Goal: Task Accomplishment & Management: Complete application form

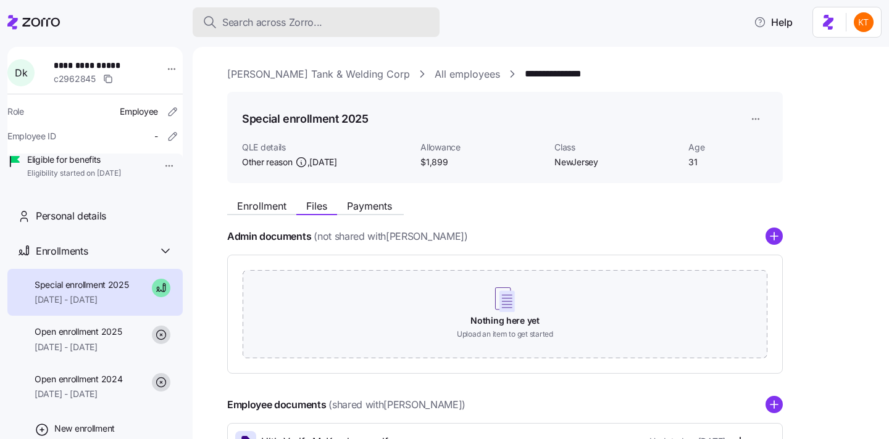
click at [304, 26] on span "Search across Zorro..." at bounding box center [272, 22] width 100 height 15
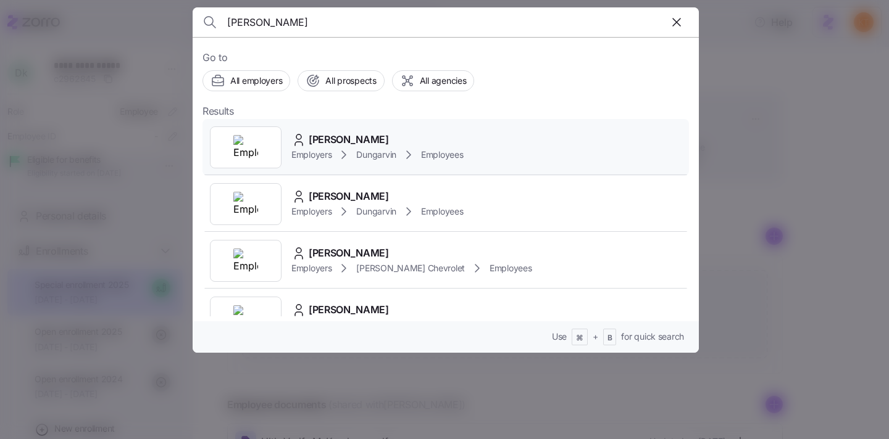
type input "Tiffaney Sims"
click at [344, 141] on span "Tiffaney Sims" at bounding box center [349, 139] width 80 height 15
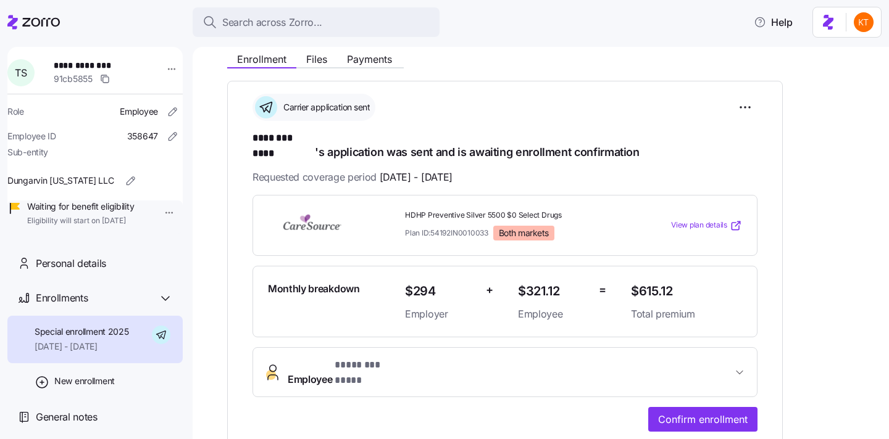
scroll to position [118, 0]
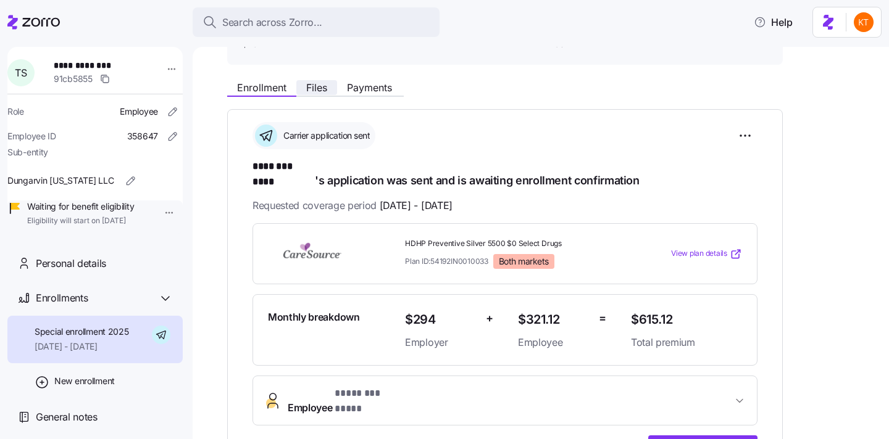
click at [317, 90] on span "Files" at bounding box center [316, 88] width 21 height 10
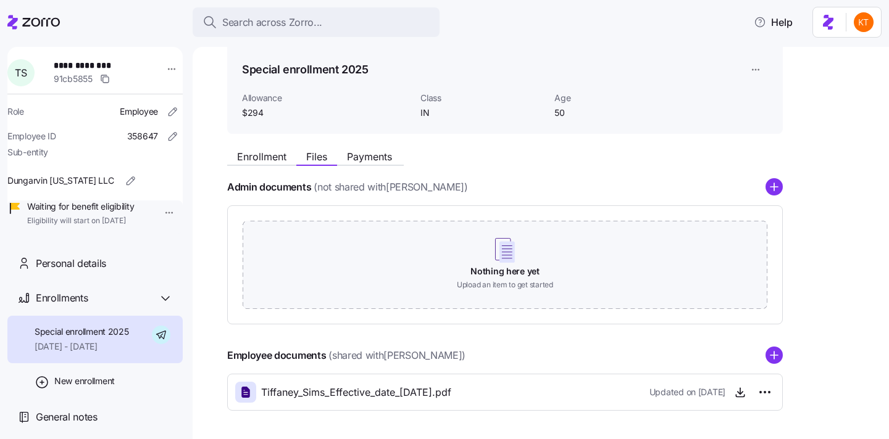
scroll to position [95, 0]
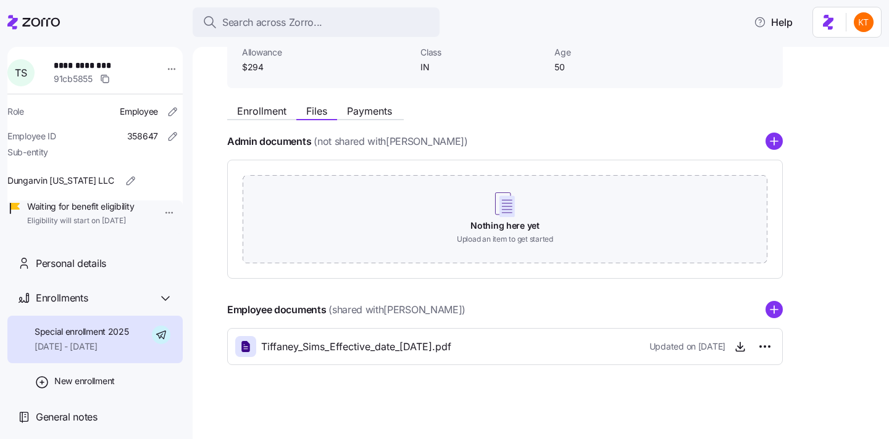
click at [69, 65] on span "**********" at bounding box center [94, 65] width 81 height 12
copy span "**********"
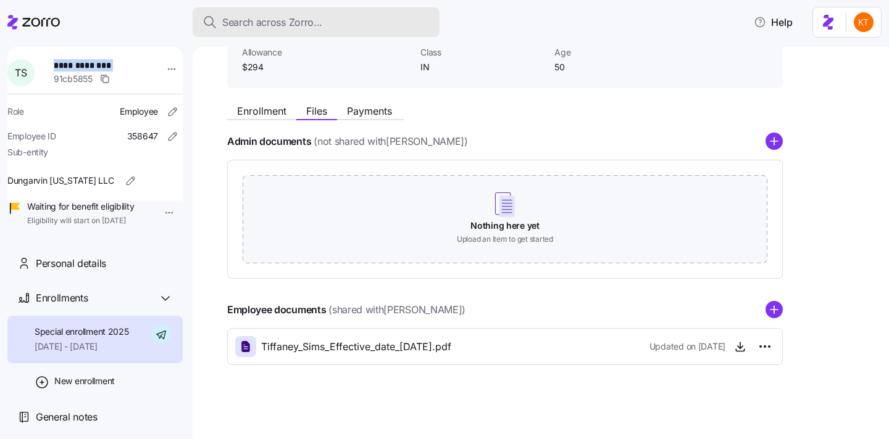
click at [262, 22] on span "Search across Zorro..." at bounding box center [272, 22] width 100 height 15
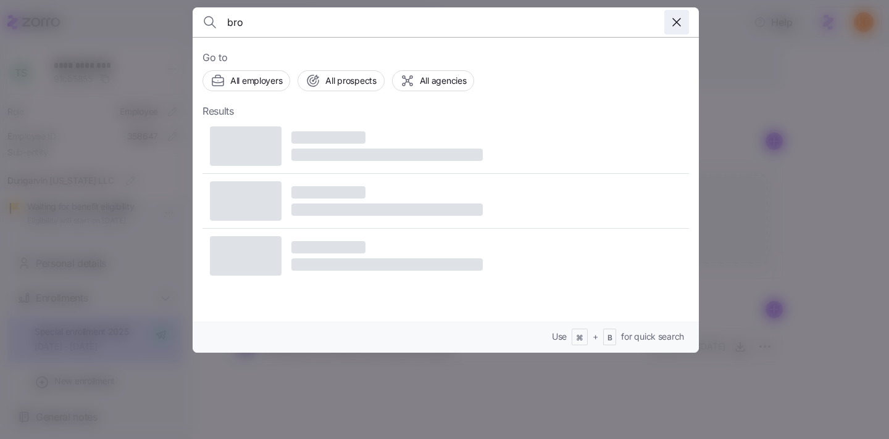
type input "bro"
click at [841, 64] on div at bounding box center [444, 219] width 889 height 439
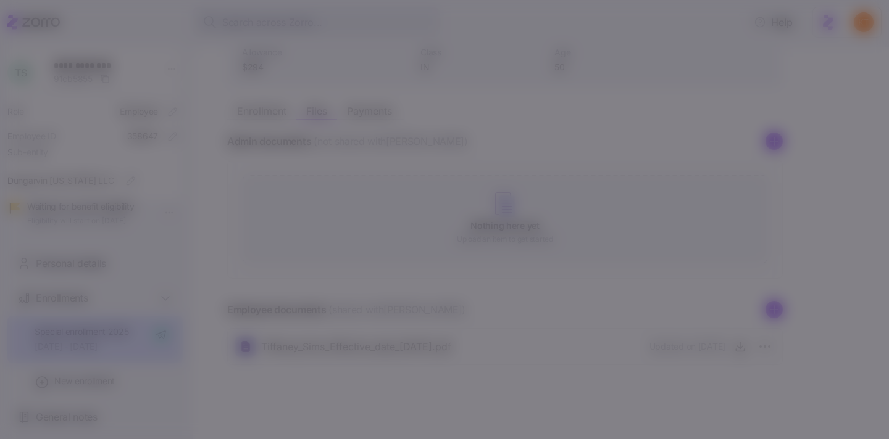
click at [674, 22] on icon "button" at bounding box center [676, 22] width 15 height 15
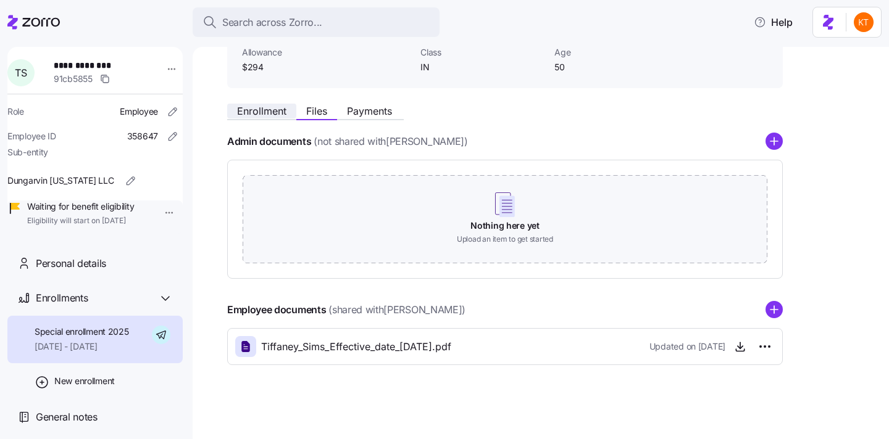
click at [270, 110] on span "Enrollment" at bounding box center [261, 111] width 49 height 10
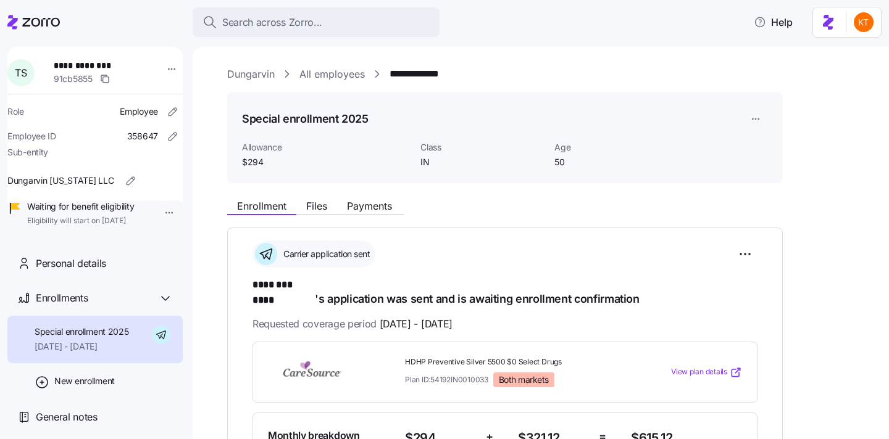
click at [311, 192] on div "**********" at bounding box center [549, 442] width 644 height 751
click at [314, 204] on span "Files" at bounding box center [316, 206] width 21 height 10
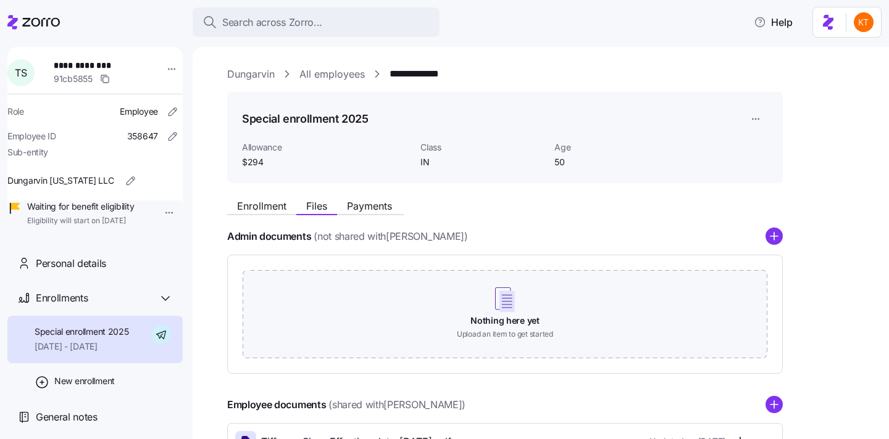
click at [765, 399] on icon "add icon" at bounding box center [773, 404] width 17 height 17
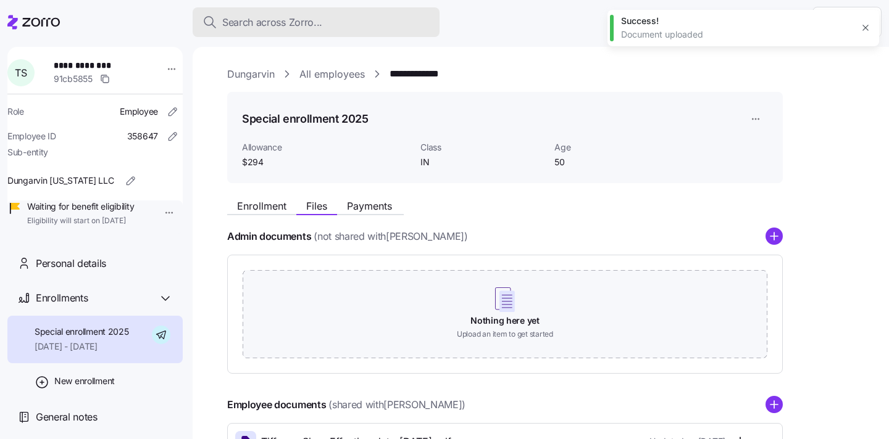
click at [367, 26] on div "Search across Zorro..." at bounding box center [315, 22] width 227 height 15
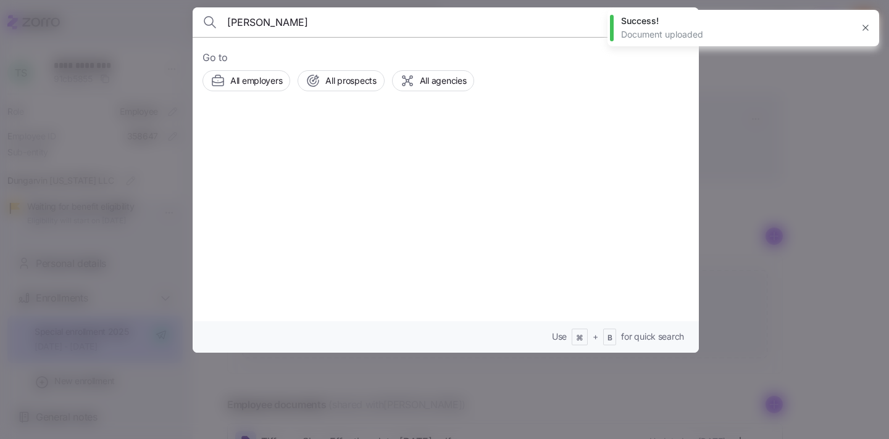
type input "brooke mcbeth"
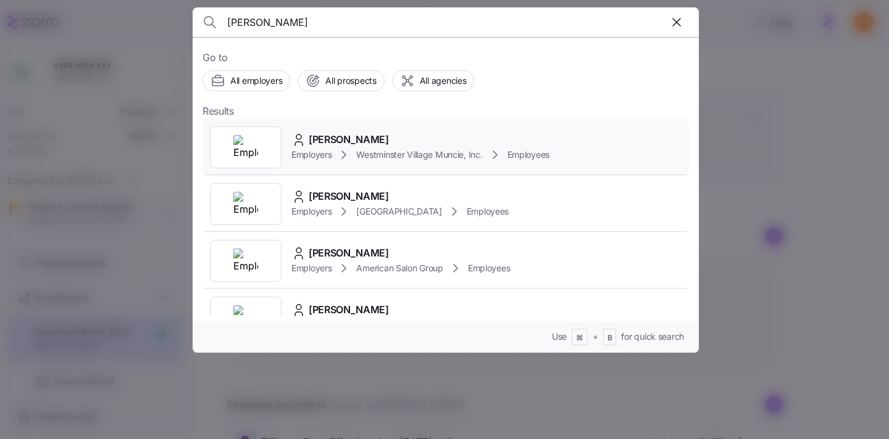
click at [314, 151] on span "Employers" at bounding box center [311, 155] width 40 height 12
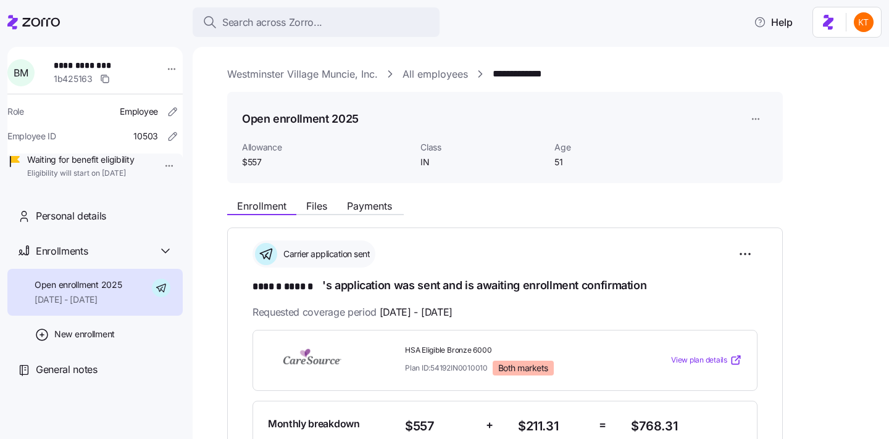
scroll to position [181, 0]
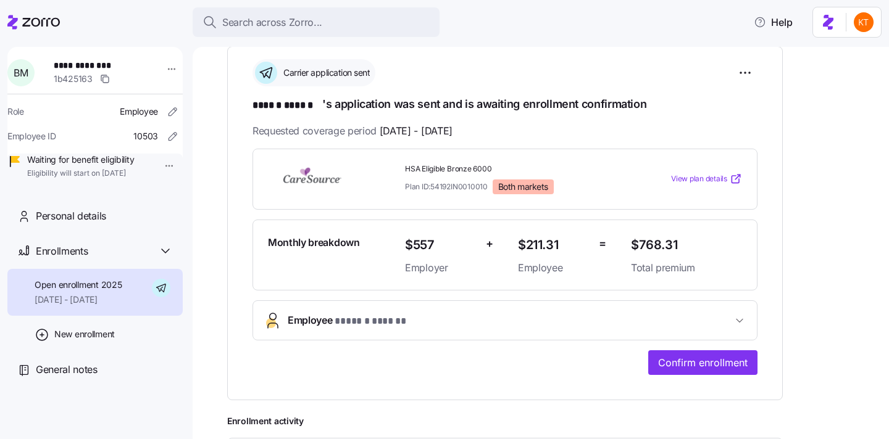
click at [318, 313] on span "Employee * ****** ****** *" at bounding box center [349, 321] width 122 height 17
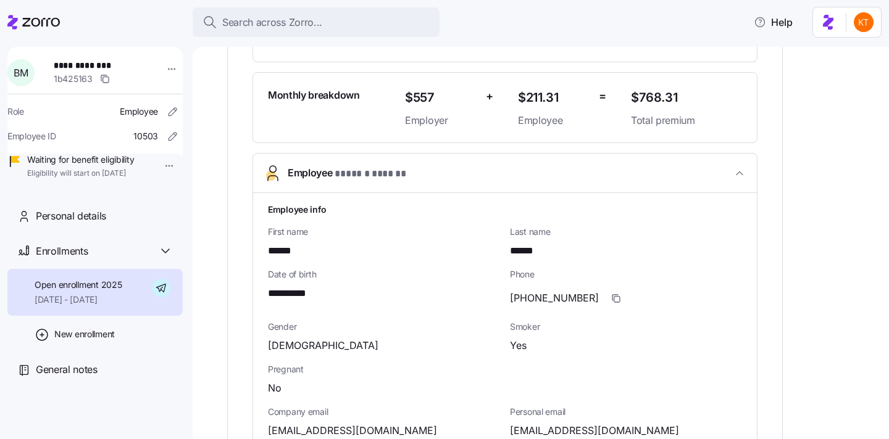
scroll to position [399, 0]
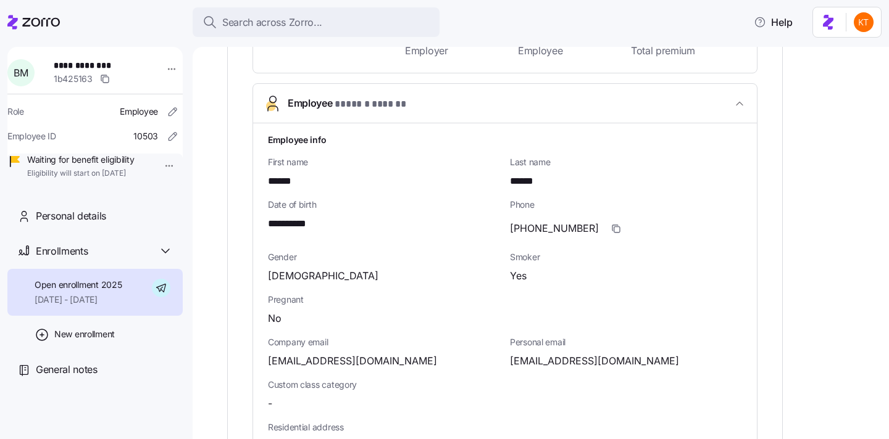
click at [305, 222] on span "**********" at bounding box center [293, 224] width 51 height 15
copy span "****"
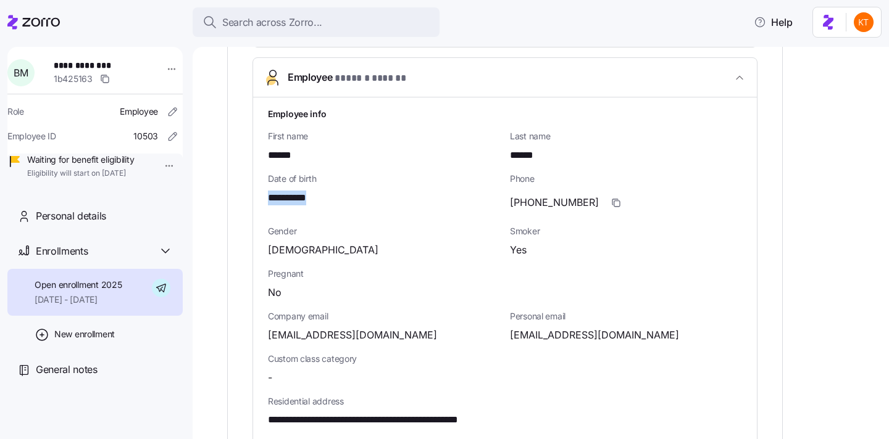
scroll to position [427, 0]
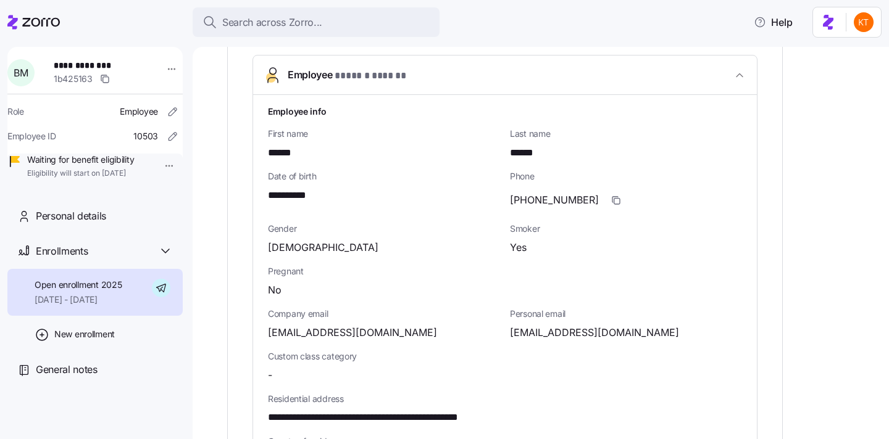
click at [525, 330] on span "brookemcbeth1001@gmail.com" at bounding box center [594, 332] width 169 height 15
copy span "brookemcbeth1001"
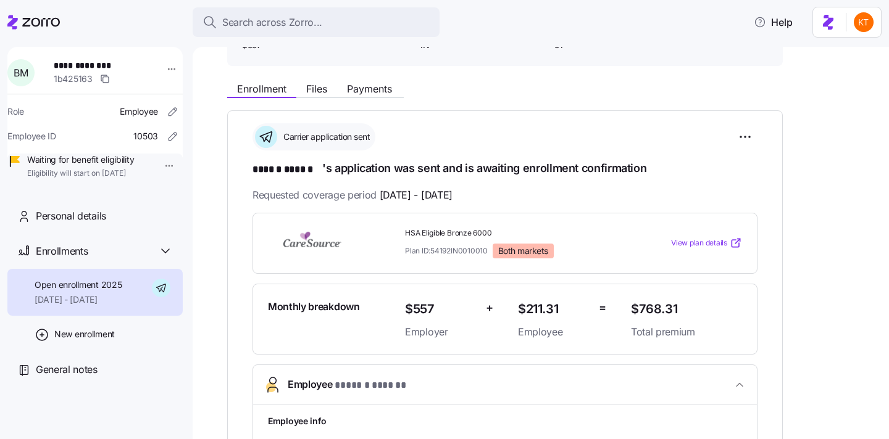
scroll to position [0, 0]
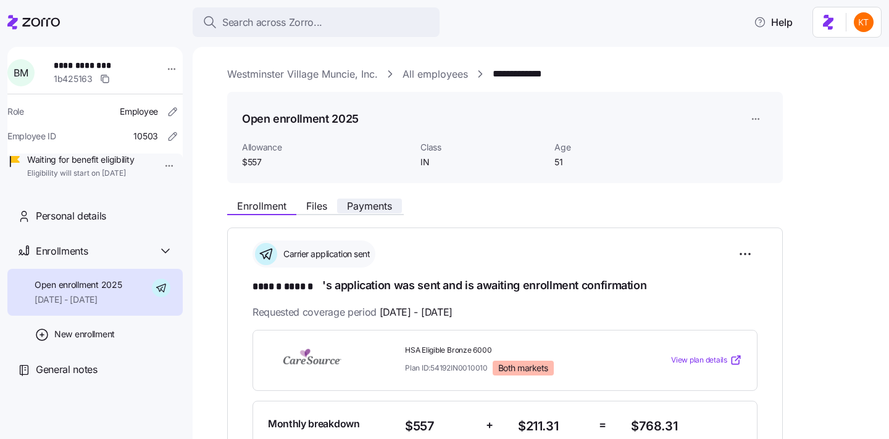
click at [374, 208] on span "Payments" at bounding box center [369, 206] width 45 height 10
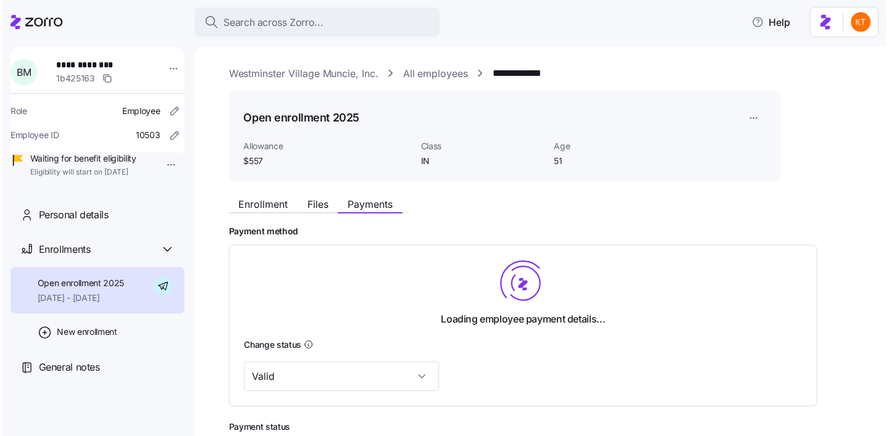
scroll to position [151, 0]
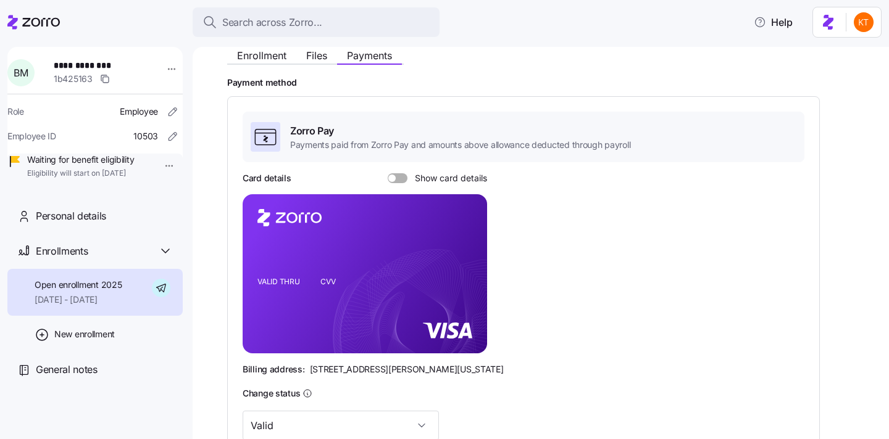
click at [399, 180] on span at bounding box center [402, 178] width 12 height 10
click at [388, 173] on input "Show card details" at bounding box center [388, 173] width 0 height 0
click at [460, 252] on icon "copy-to-clipboard" at bounding box center [463, 251] width 11 height 11
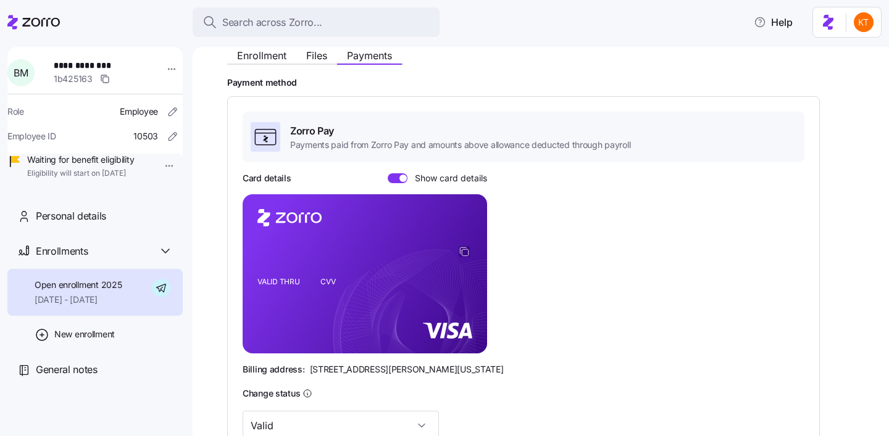
click at [460, 252] on icon "copy-to-clipboard" at bounding box center [463, 251] width 11 height 11
click at [273, 59] on span "Enrollment" at bounding box center [261, 56] width 49 height 10
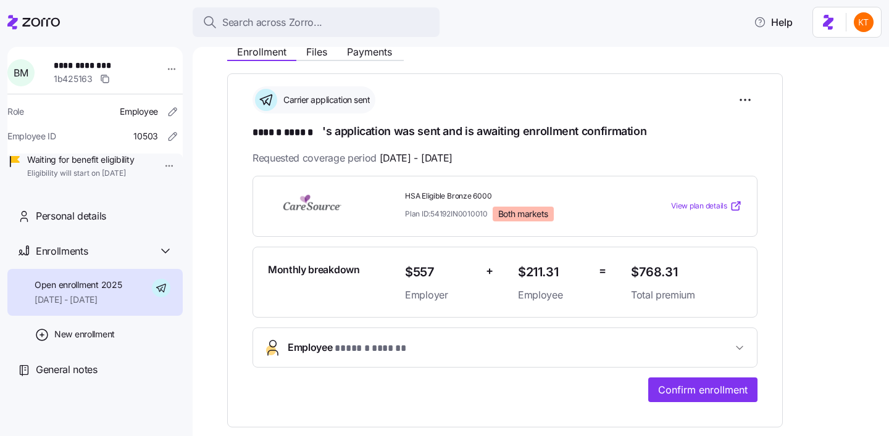
scroll to position [186, 0]
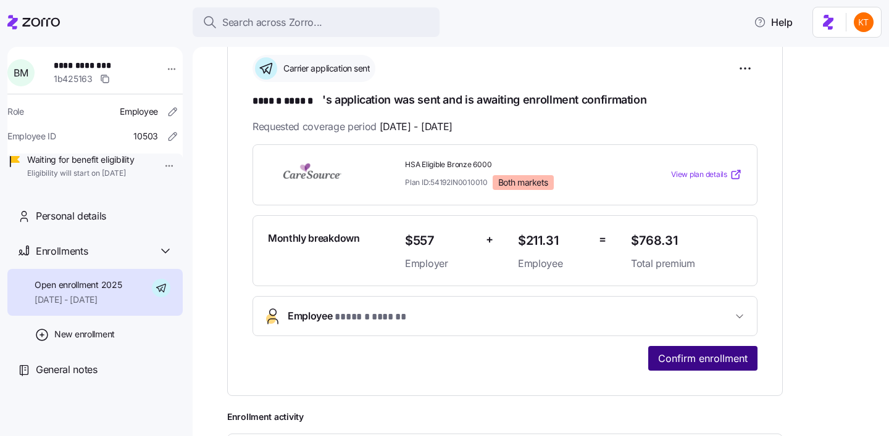
click at [724, 367] on button "Confirm enrollment" at bounding box center [702, 358] width 109 height 25
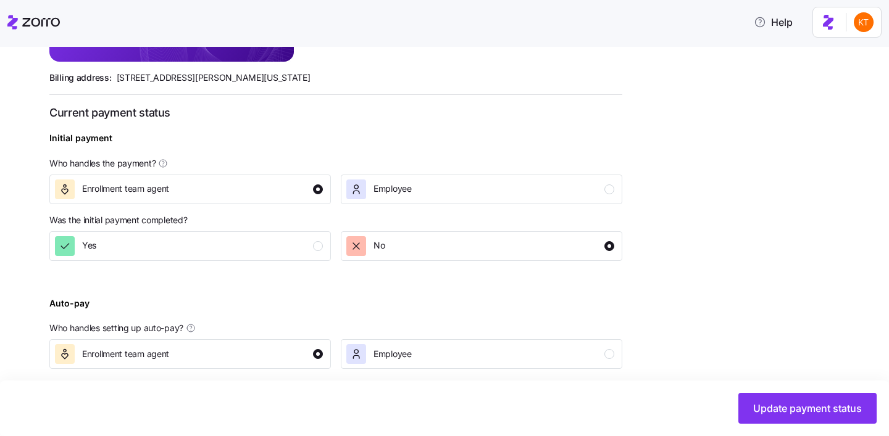
scroll to position [479, 0]
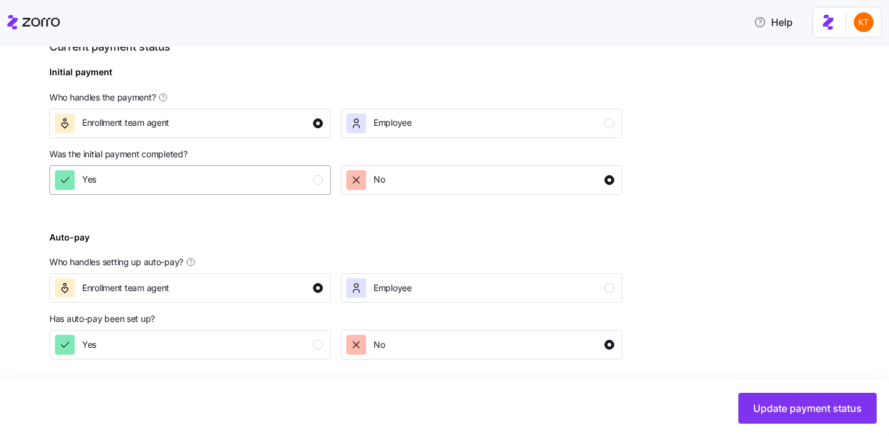
click at [312, 181] on div "Yes" at bounding box center [189, 180] width 268 height 20
click at [292, 342] on div "Yes" at bounding box center [189, 345] width 268 height 20
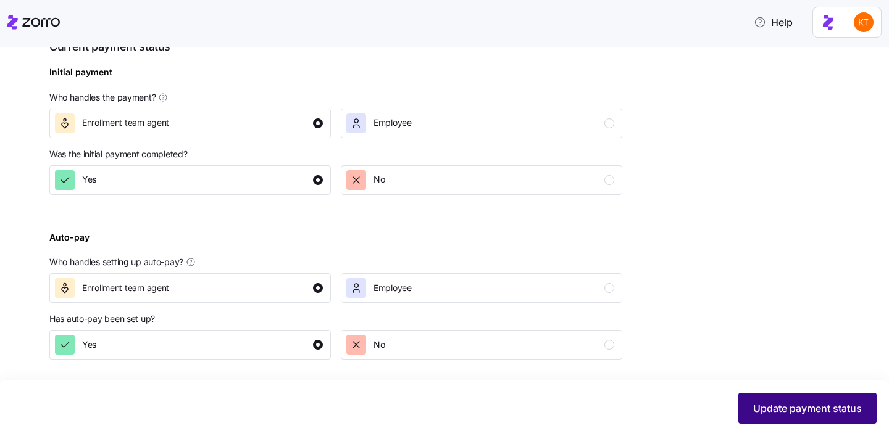
click at [748, 407] on button "Update payment status" at bounding box center [807, 408] width 138 height 31
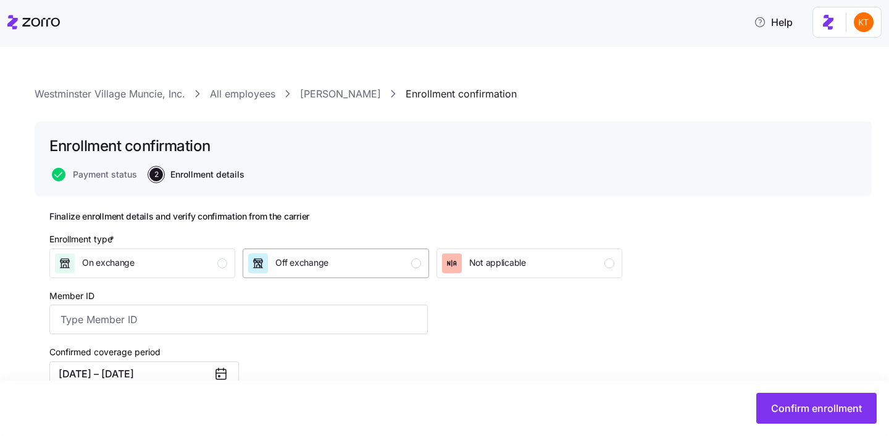
click at [358, 251] on button "Off exchange" at bounding box center [336, 264] width 186 height 30
click at [310, 330] on input "Member ID" at bounding box center [238, 320] width 378 height 30
paste input "112831229"
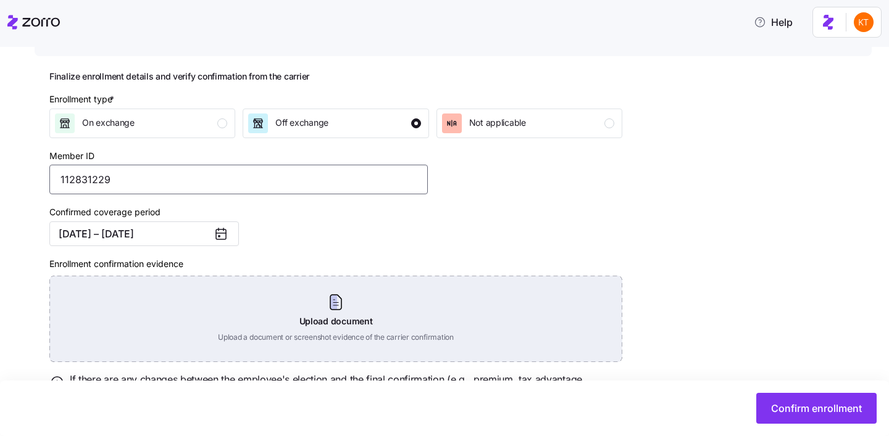
scroll to position [142, 0]
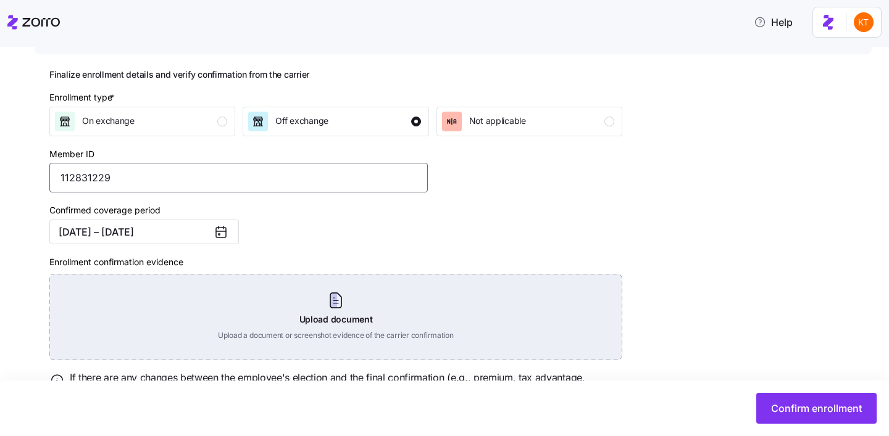
type input "112831229"
click at [334, 321] on div "Upload document Upload a document or screenshot evidence of the carrier confirm…" at bounding box center [335, 317] width 573 height 86
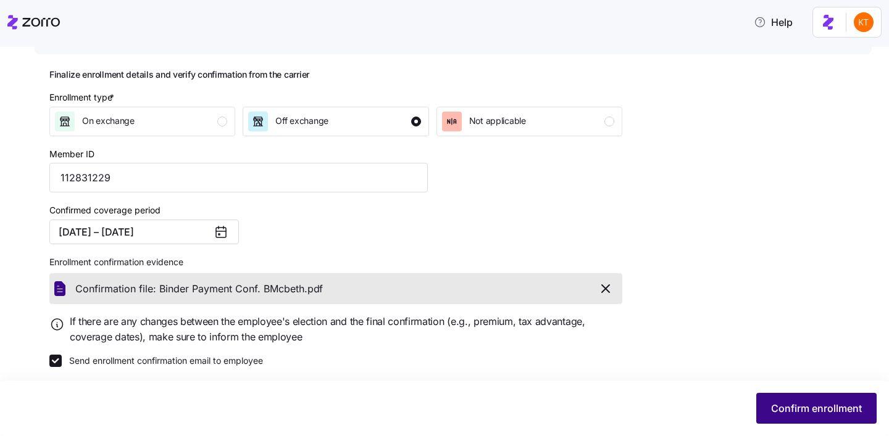
click at [818, 403] on span "Confirm enrollment" at bounding box center [816, 408] width 91 height 15
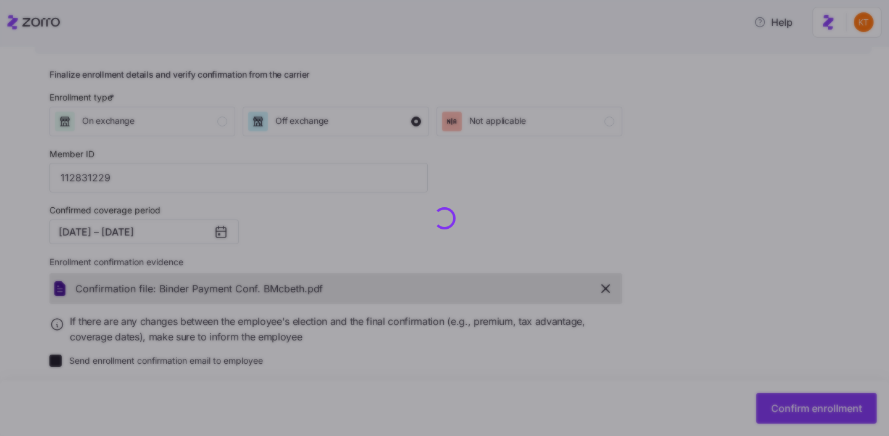
checkbox input "false"
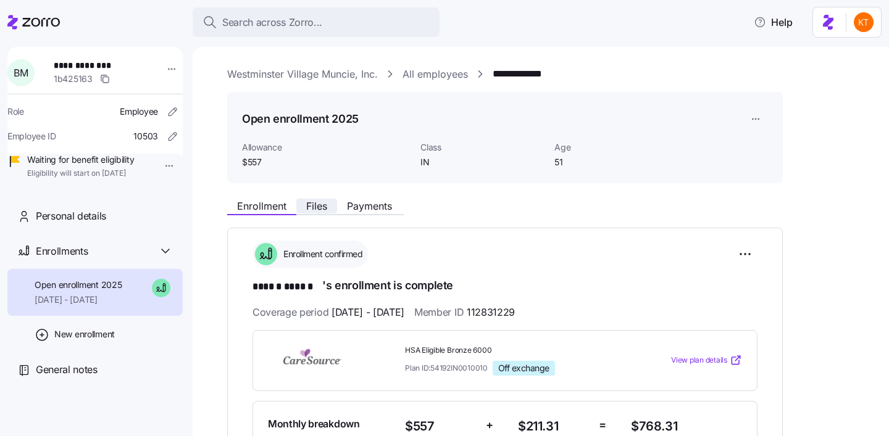
click at [298, 207] on button "Files" at bounding box center [316, 206] width 41 height 15
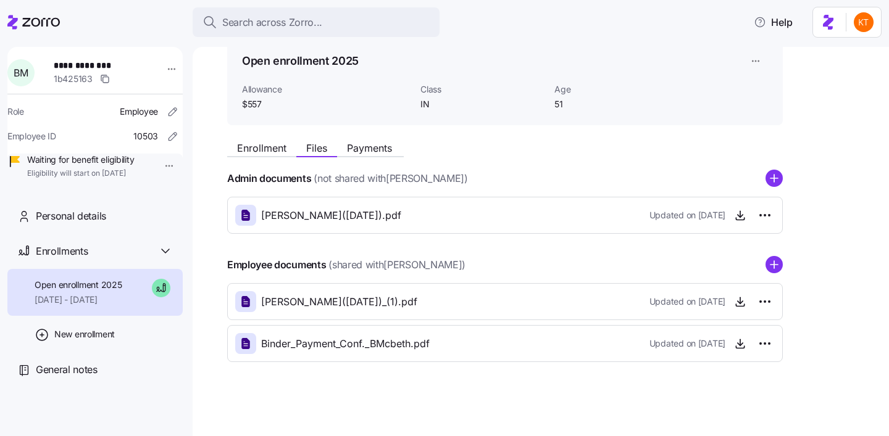
scroll to position [58, 0]
click at [778, 271] on circle "add icon" at bounding box center [774, 265] width 16 height 16
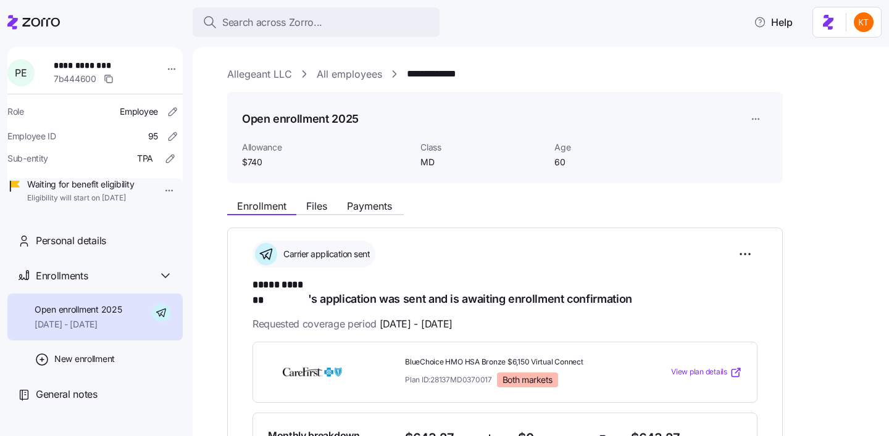
click at [82, 70] on span "**********" at bounding box center [97, 65] width 86 height 12
click at [82, 68] on span "**********" at bounding box center [97, 65] width 86 height 12
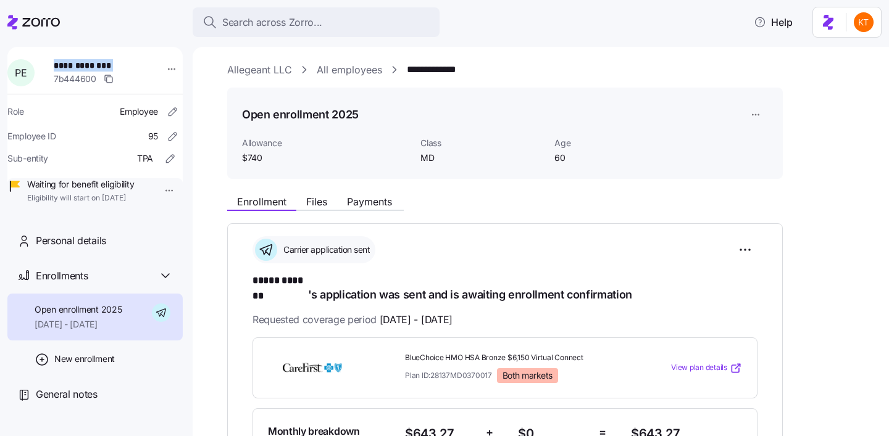
scroll to position [5, 0]
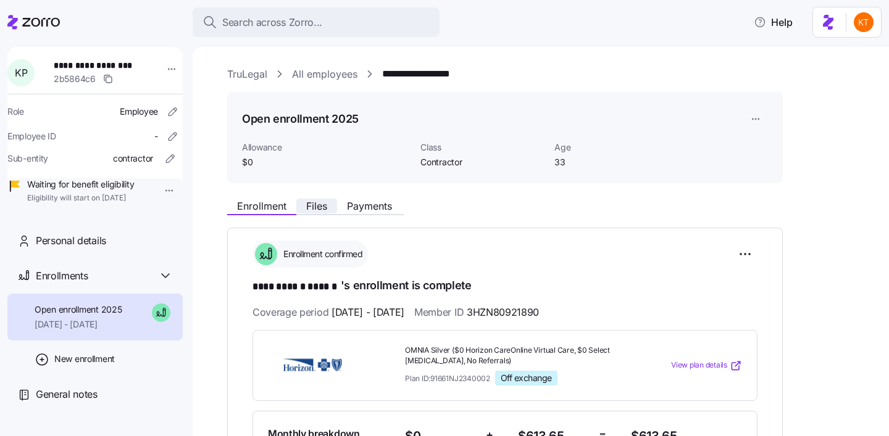
click at [319, 201] on span "Files" at bounding box center [316, 206] width 21 height 10
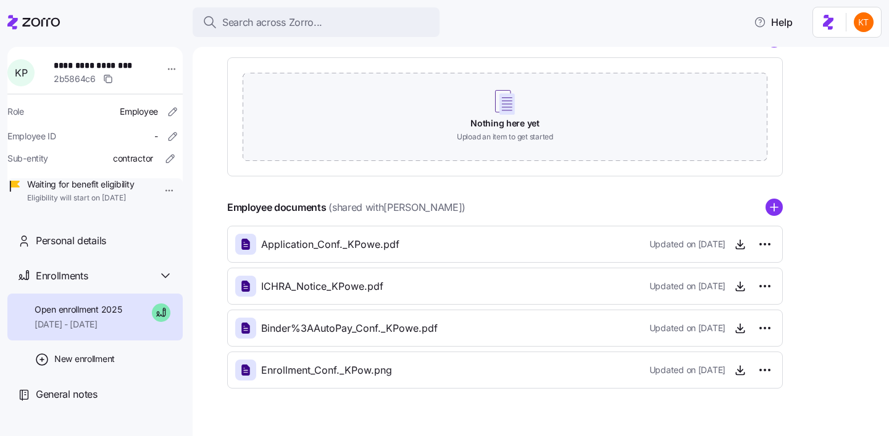
scroll to position [198, 0]
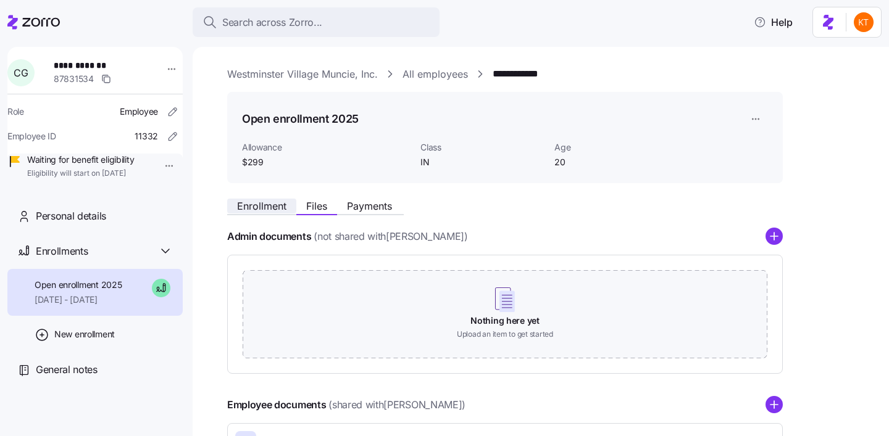
click at [255, 208] on span "Enrollment" at bounding box center [261, 206] width 49 height 10
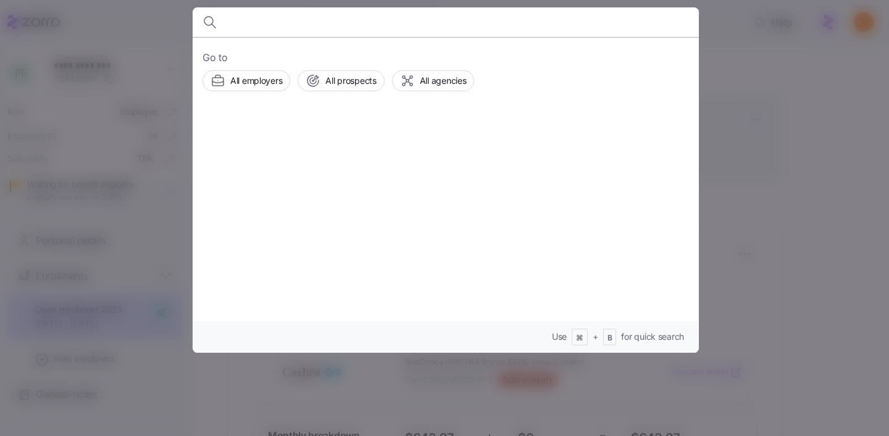
click at [241, 25] on input at bounding box center [385, 22] width 316 height 30
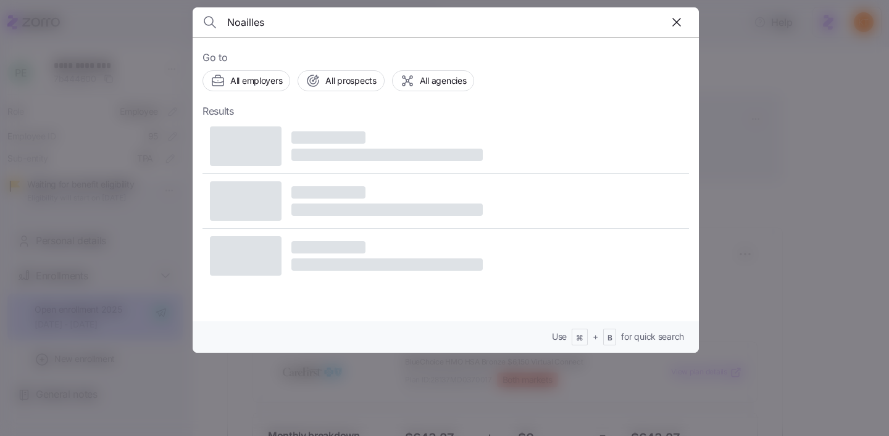
type input "Noailles"
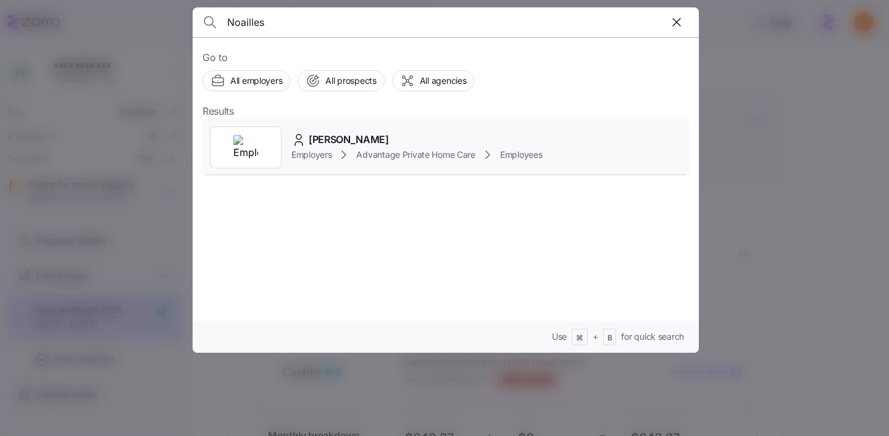
click at [342, 148] on icon at bounding box center [343, 154] width 15 height 15
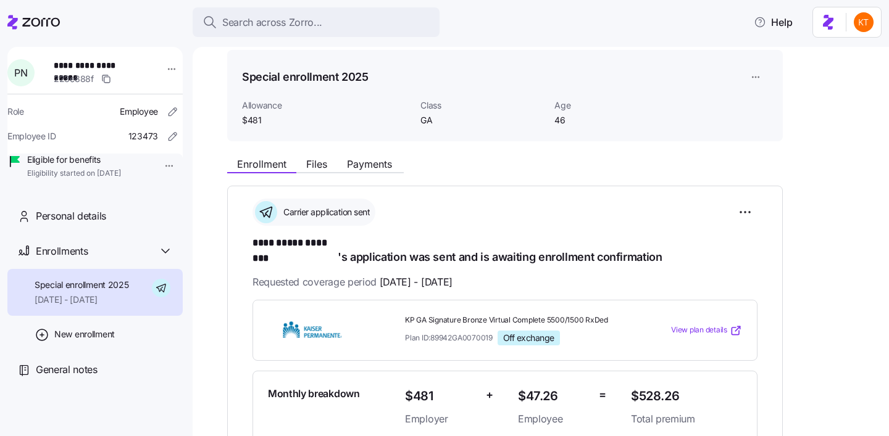
scroll to position [54, 0]
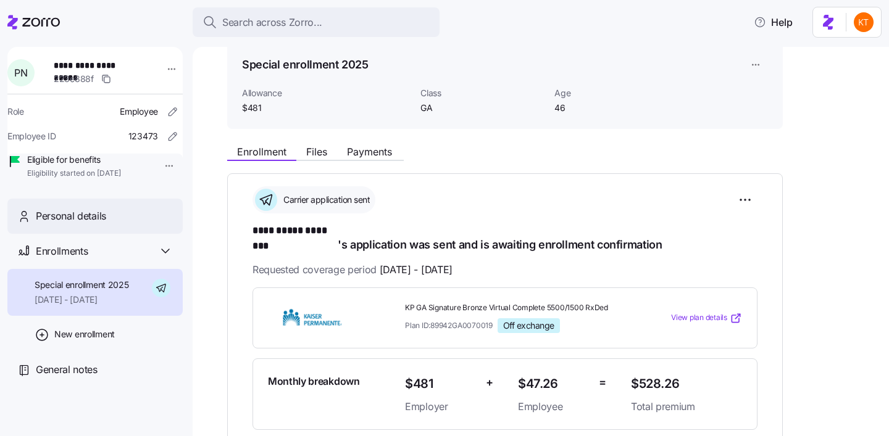
click at [136, 224] on div "Personal details" at bounding box center [104, 216] width 137 height 15
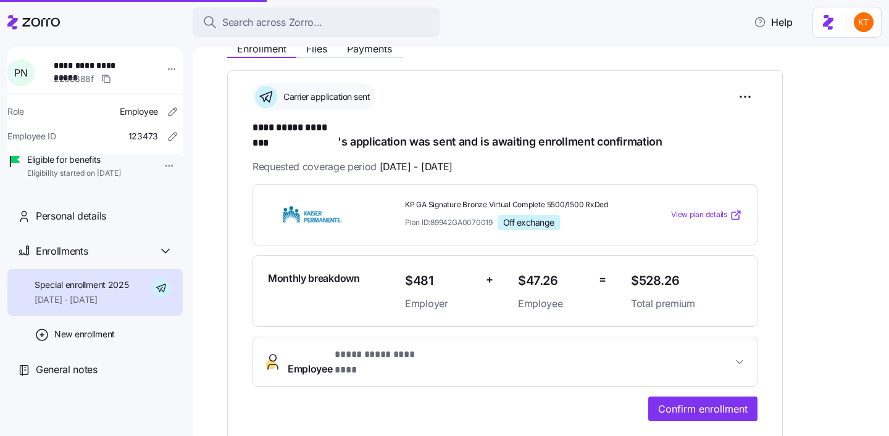
scroll to position [223, 0]
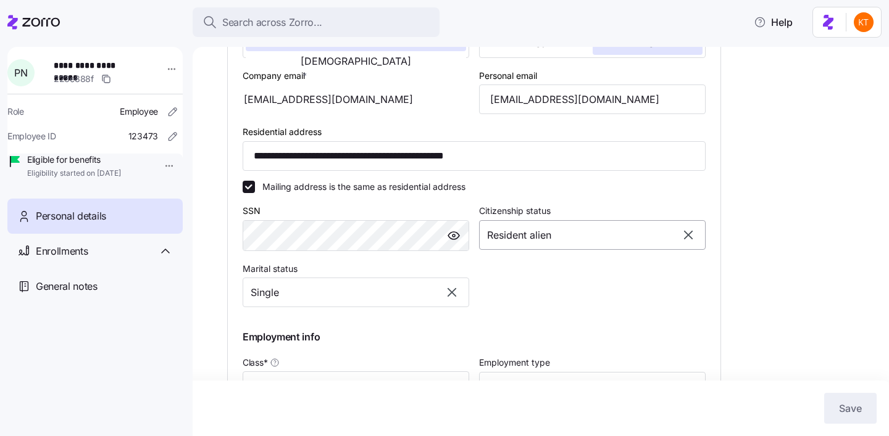
type input "GA"
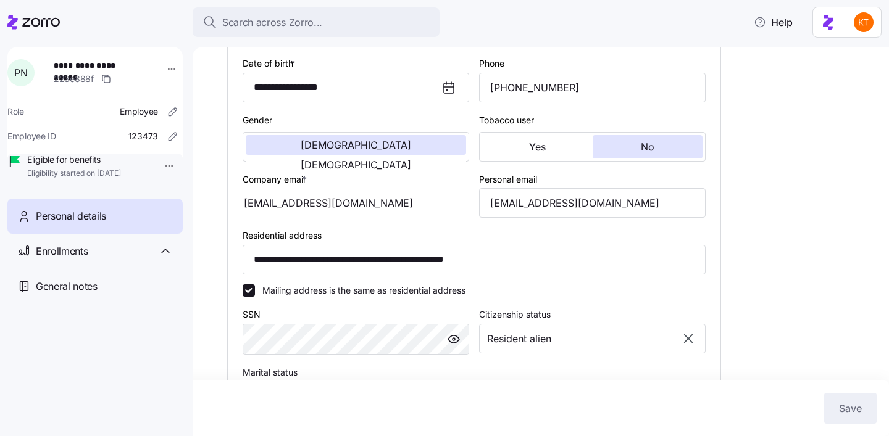
scroll to position [160, 0]
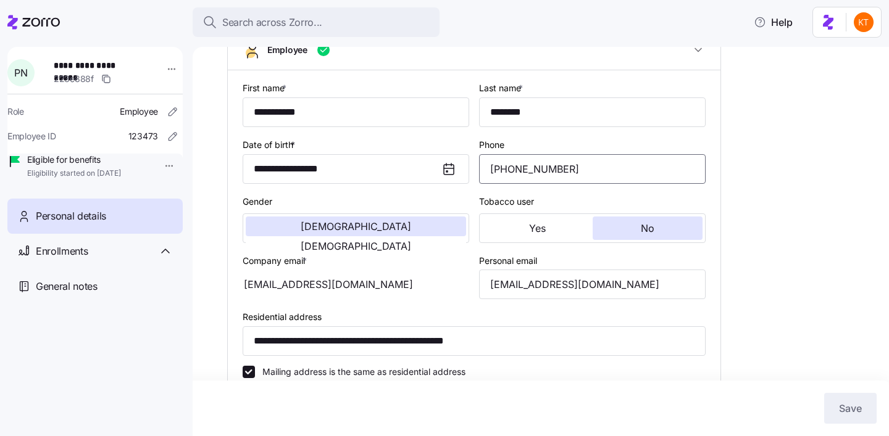
click at [545, 184] on input "(943) 212-6583" at bounding box center [592, 169] width 226 height 30
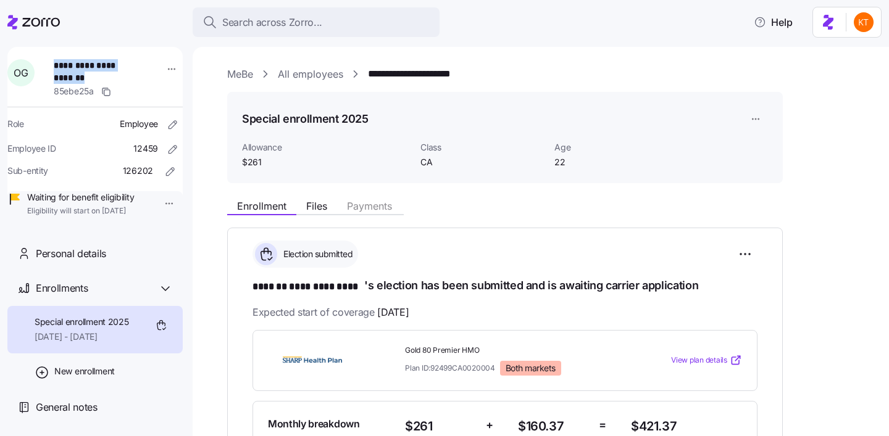
drag, startPoint x: 82, startPoint y: 79, endPoint x: 56, endPoint y: 62, distance: 31.1
click at [56, 62] on span "**********" at bounding box center [94, 71] width 81 height 25
copy span "**********"
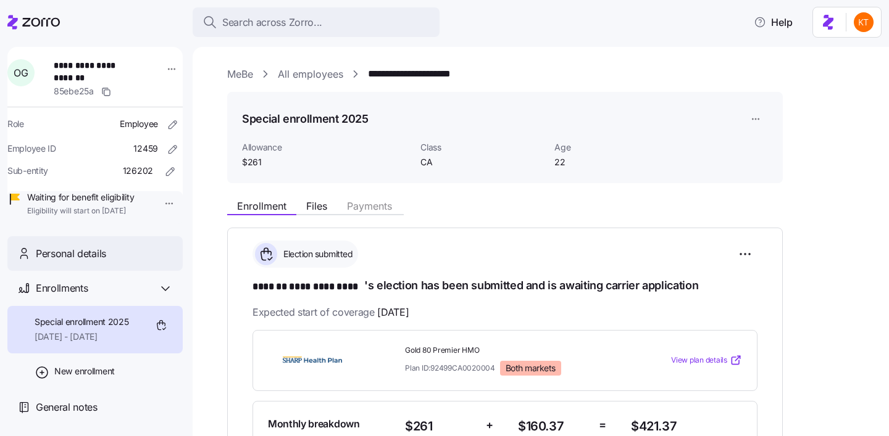
click at [119, 262] on div "Personal details" at bounding box center [104, 253] width 137 height 15
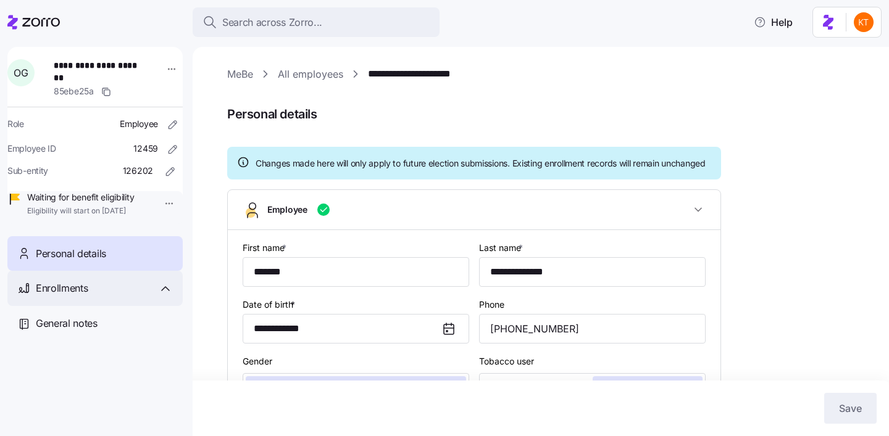
type input "CA"
click at [122, 294] on div "Enrollments" at bounding box center [94, 288] width 175 height 35
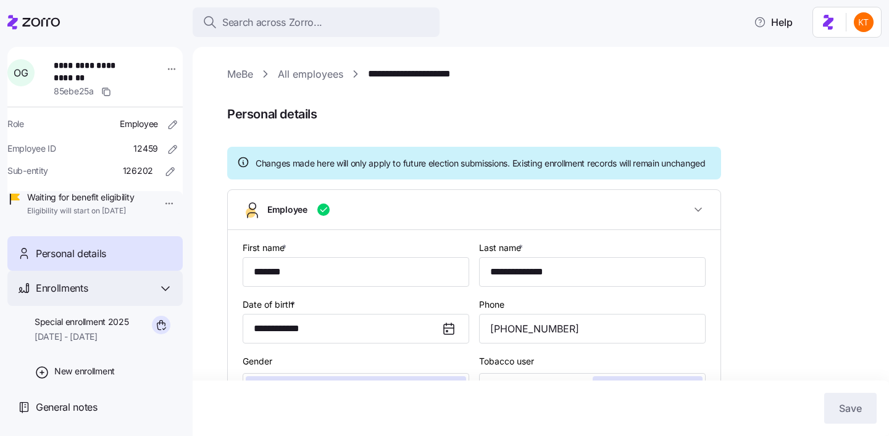
click at [142, 296] on div "Enrollments" at bounding box center [104, 288] width 137 height 15
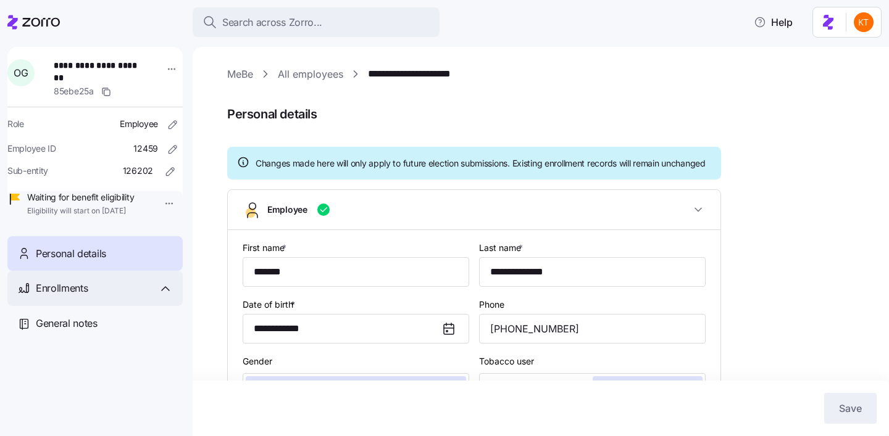
click at [141, 296] on div "Enrollments" at bounding box center [104, 288] width 137 height 15
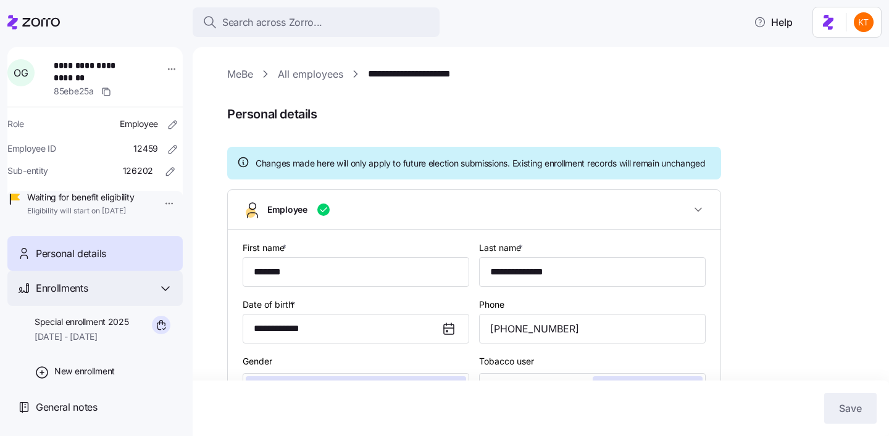
scroll to position [2, 0]
click at [511, 344] on input "(619) 792-8531" at bounding box center [592, 329] width 226 height 30
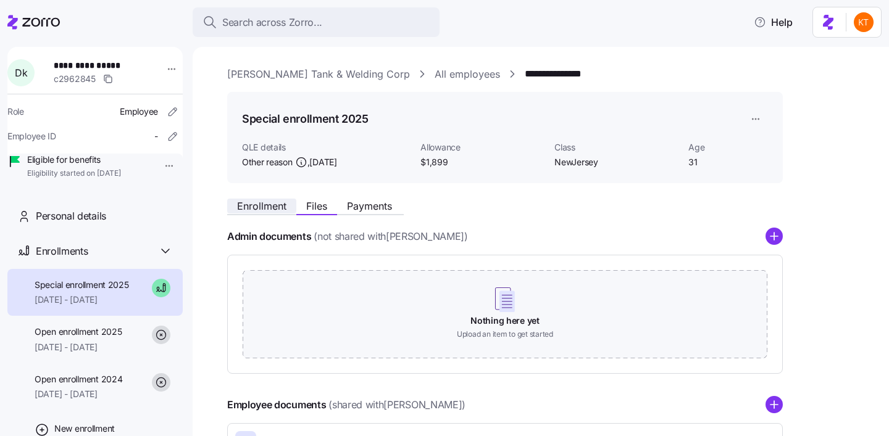
click at [260, 204] on span "Enrollment" at bounding box center [261, 206] width 49 height 10
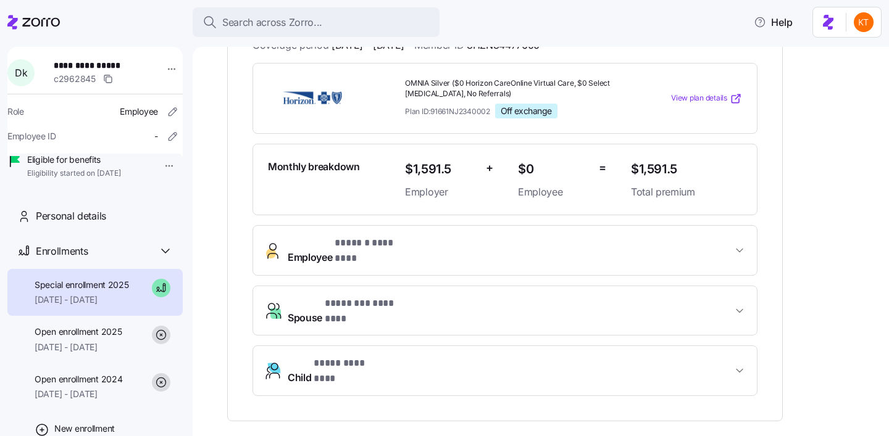
scroll to position [154, 0]
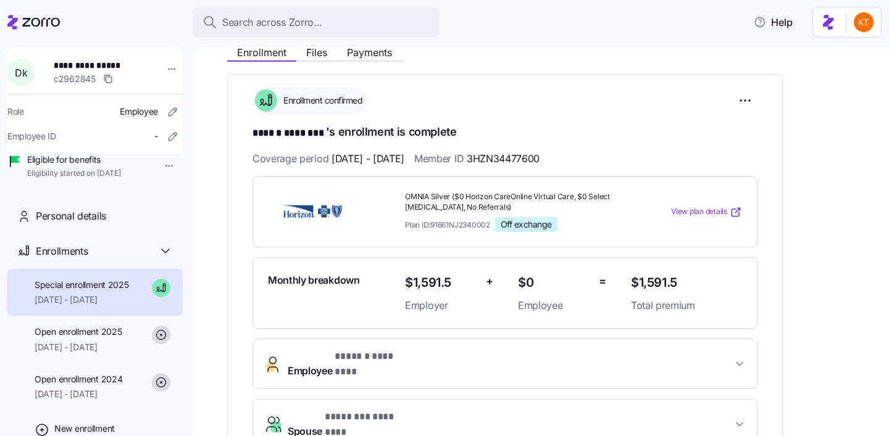
click at [79, 65] on span "**********" at bounding box center [94, 65] width 81 height 12
click at [102, 61] on span "**********" at bounding box center [94, 65] width 81 height 12
click at [102, 64] on span "**********" at bounding box center [94, 65] width 81 height 12
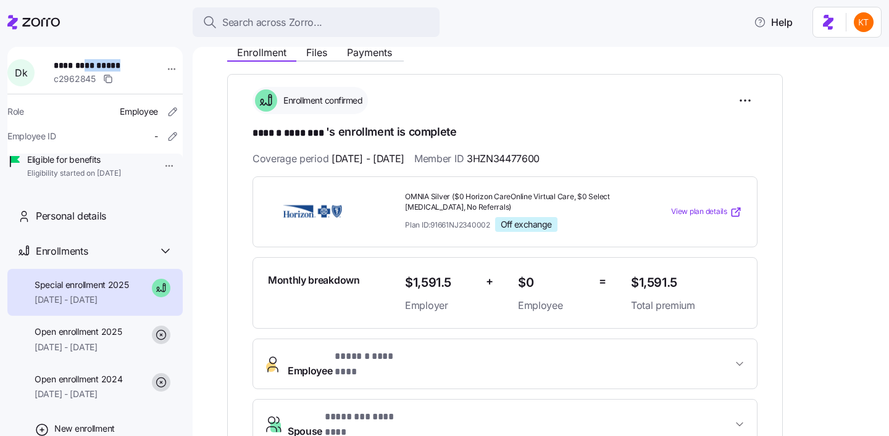
click at [102, 64] on span "**********" at bounding box center [94, 65] width 81 height 12
copy span "********"
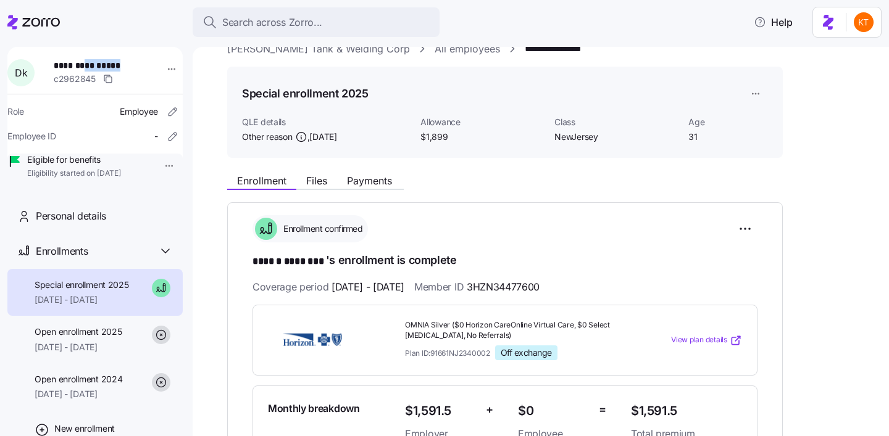
scroll to position [0, 0]
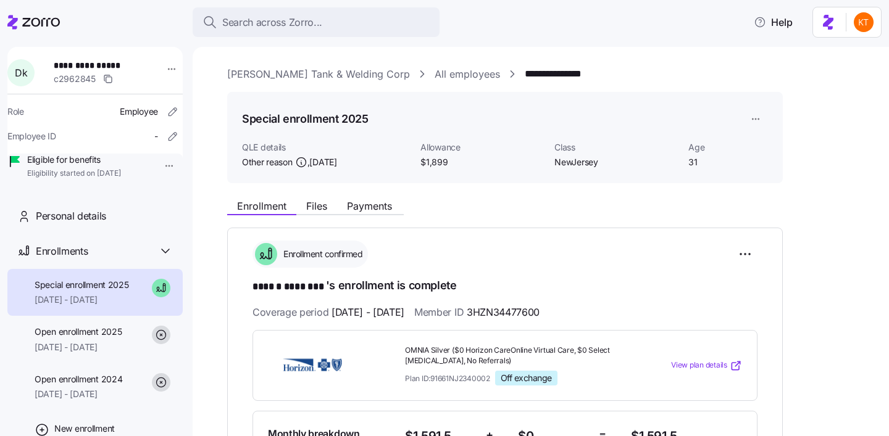
click at [312, 197] on div "Enrollment Files Payments" at bounding box center [504, 204] width 555 height 22
click at [313, 205] on span "Files" at bounding box center [316, 206] width 21 height 10
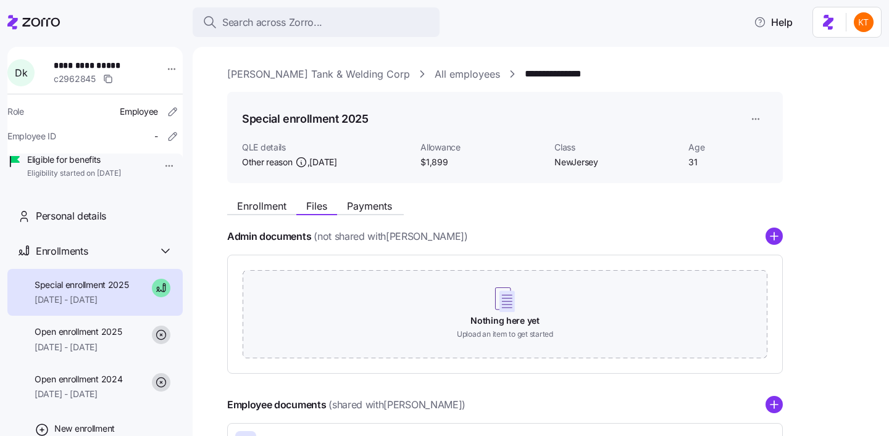
scroll to position [266, 0]
